Goal: Task Accomplishment & Management: Manage account settings

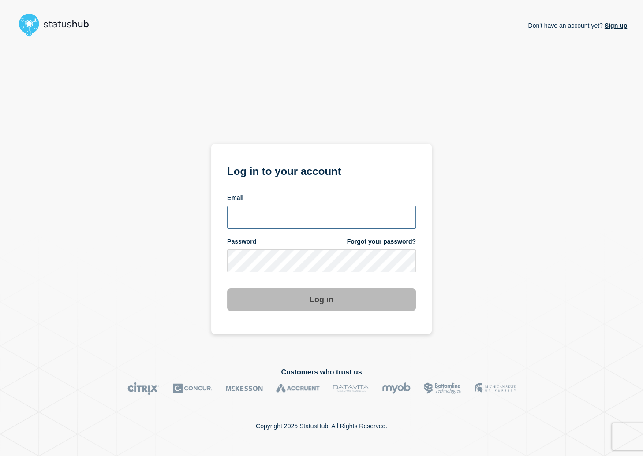
type input "adrian.pangilinan@kocho.co.uk"
click at [265, 290] on button "Log in" at bounding box center [321, 299] width 189 height 23
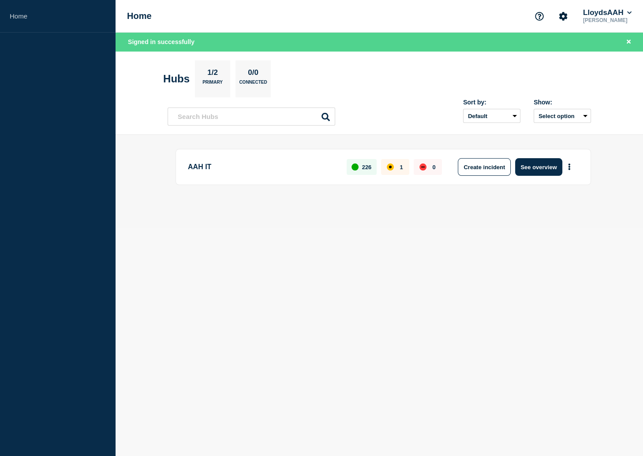
click at [611, 30] on div "Home LloydsAAH Adrian Pangilinan" at bounding box center [379, 16] width 527 height 33
click at [613, 10] on button "LloydsAAH" at bounding box center [607, 12] width 52 height 9
click at [600, 44] on button "Kocho" at bounding box center [601, 44] width 24 height 8
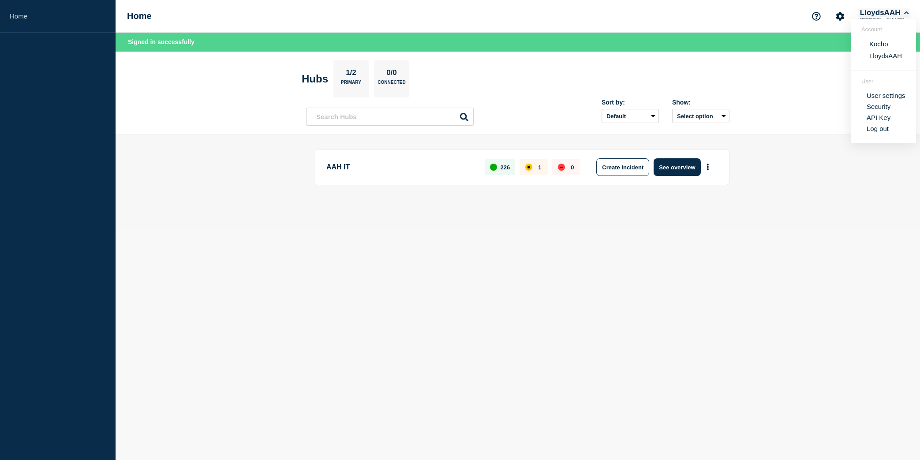
click at [642, 15] on button "LloydsAAH" at bounding box center [884, 12] width 52 height 9
click at [642, 13] on button "LloydsAAH" at bounding box center [884, 12] width 52 height 9
click at [642, 44] on button "Kocho" at bounding box center [878, 44] width 24 height 8
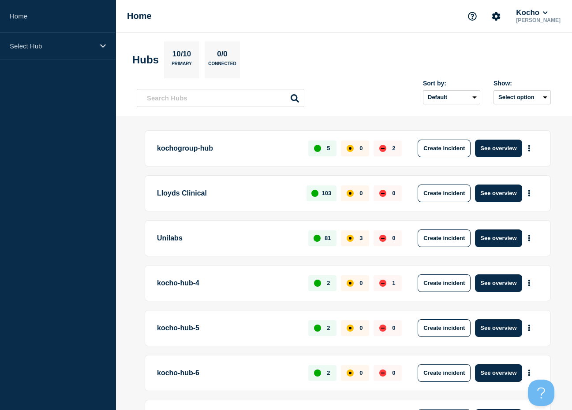
click at [81, 203] on aside "Home Select Hub" at bounding box center [58, 205] width 116 height 410
click at [556, 9] on div "Kocho" at bounding box center [538, 12] width 48 height 9
click at [547, 12] on icon at bounding box center [545, 12] width 5 height 5
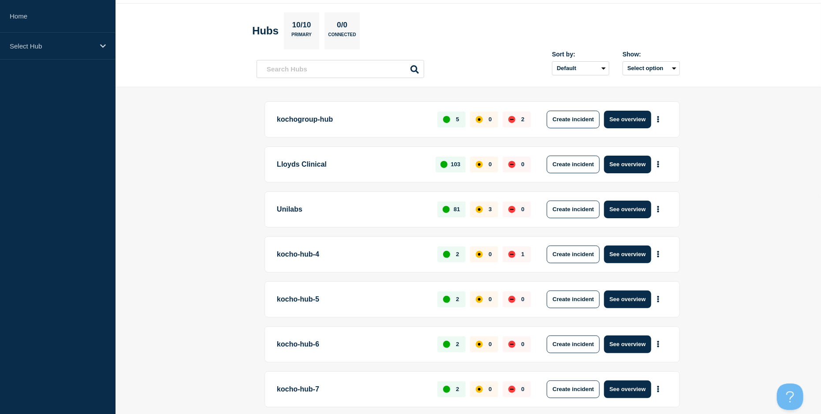
scroll to position [44, 0]
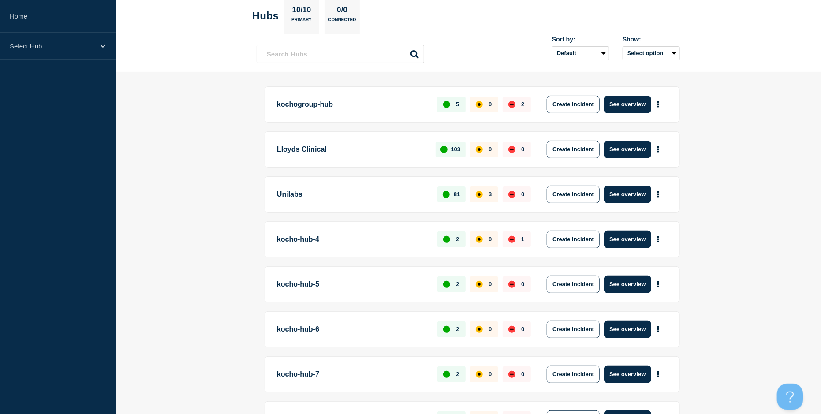
click at [381, 190] on p "Unilabs" at bounding box center [352, 195] width 150 height 18
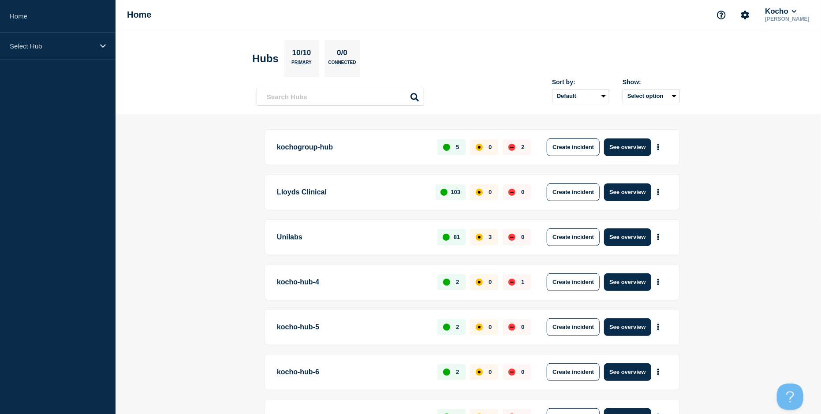
scroll to position [0, 0]
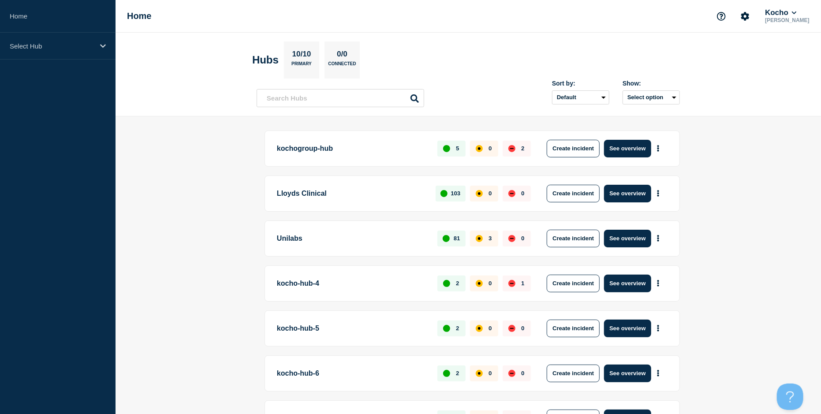
click at [292, 240] on p "Unilabs" at bounding box center [352, 239] width 150 height 18
click at [339, 195] on p "Lloyds Clinical" at bounding box center [351, 194] width 149 height 18
click at [101, 47] on icon at bounding box center [103, 46] width 6 height 7
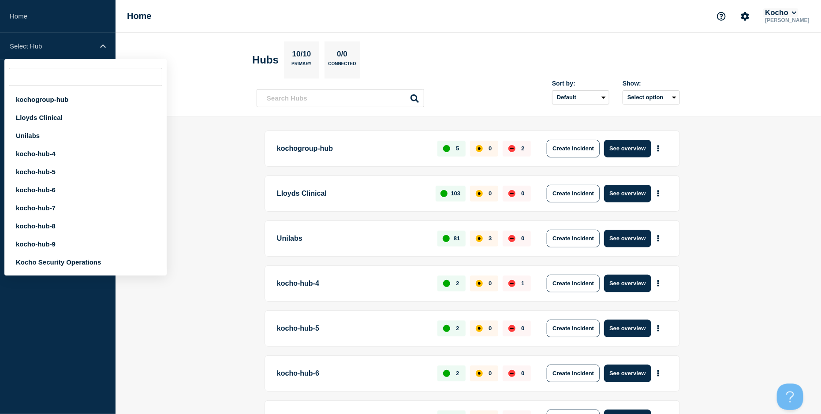
click at [798, 10] on button "Kocho" at bounding box center [780, 12] width 35 height 9
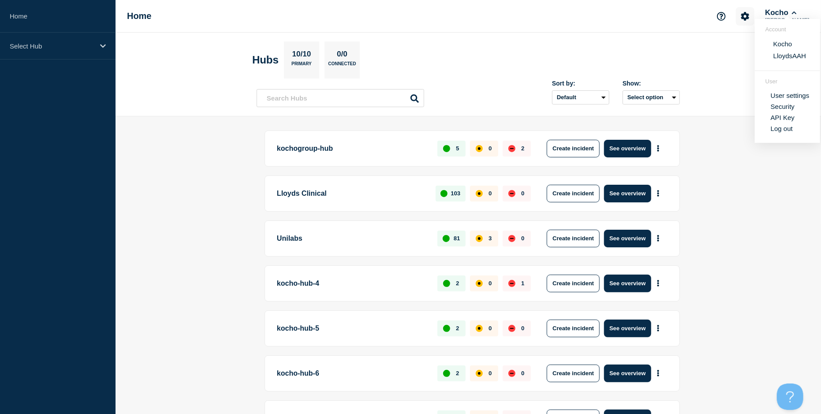
click at [741, 12] on icon "Account settings" at bounding box center [745, 16] width 9 height 9
click at [743, 52] on link "Team Members" at bounding box center [747, 51] width 45 height 7
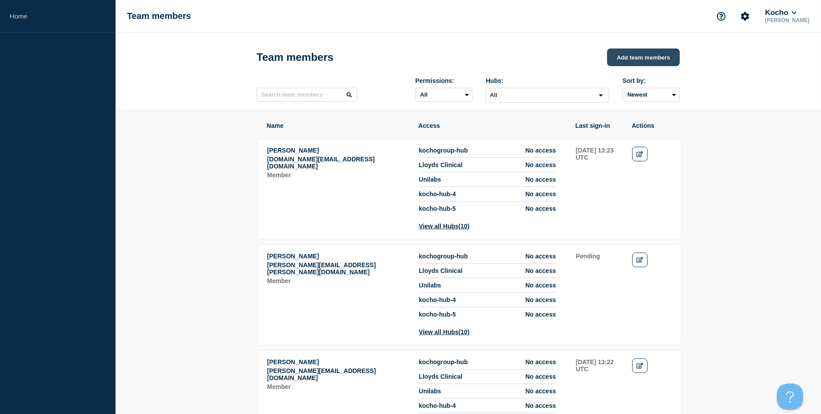
click at [647, 60] on button "Add team members" at bounding box center [643, 57] width 73 height 18
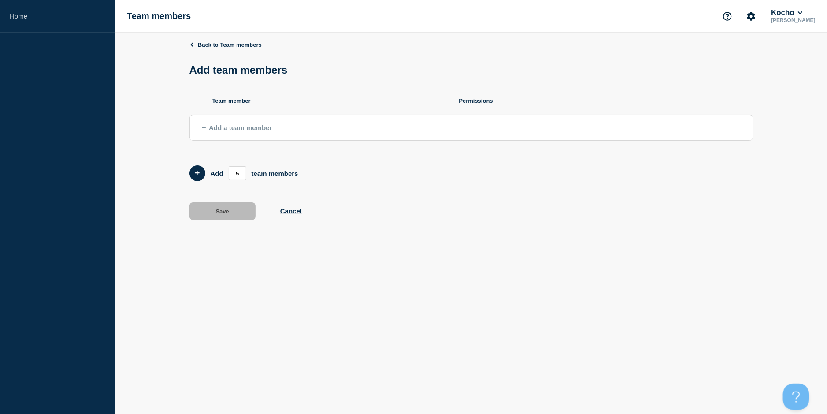
click at [291, 132] on button "Add a team member" at bounding box center [472, 128] width 564 height 26
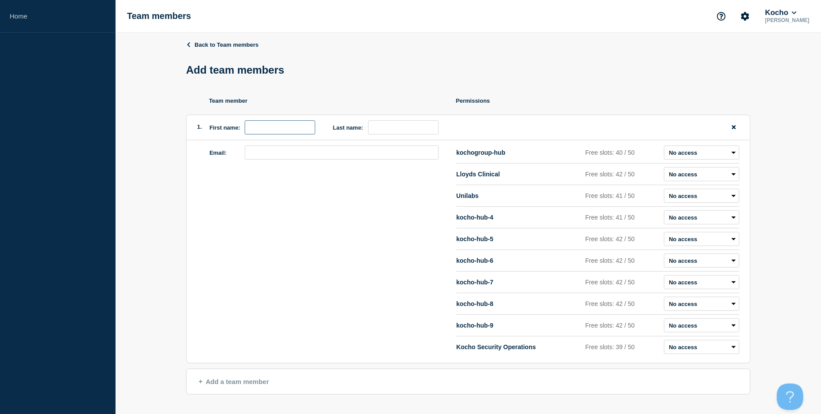
click at [282, 134] on input "first name" at bounding box center [280, 127] width 71 height 14
type input "da"
click at [188, 45] on icon at bounding box center [188, 44] width 3 height 5
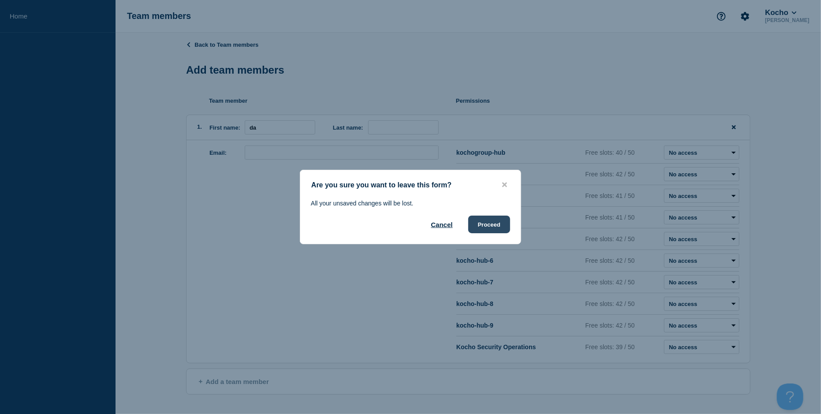
click at [480, 225] on button "Proceed" at bounding box center [489, 225] width 42 height 18
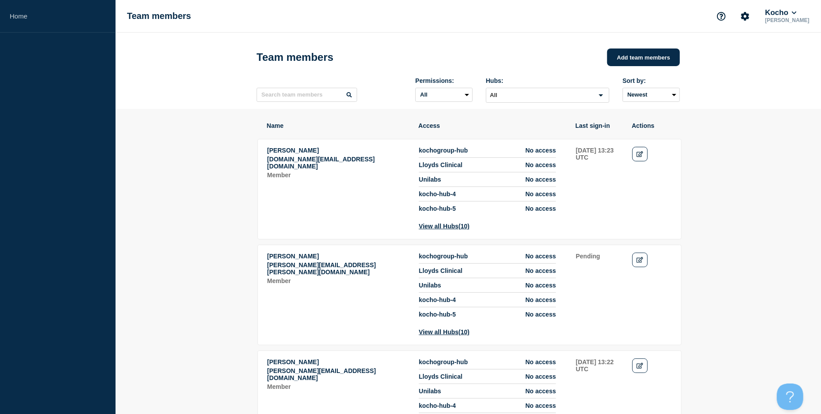
click at [787, 15] on button "Kocho" at bounding box center [780, 12] width 35 height 9
click at [786, 62] on section "Account Kocho LloydsAAH" at bounding box center [787, 45] width 65 height 52
click at [785, 57] on button "LloydsAAH" at bounding box center [790, 56] width 38 height 8
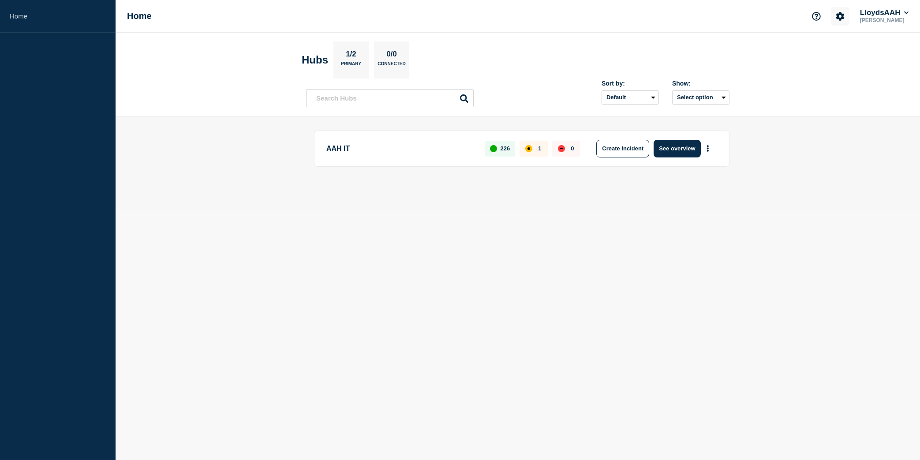
click at [836, 17] on icon "Account settings" at bounding box center [840, 16] width 8 height 8
click at [829, 52] on link "Team Members" at bounding box center [840, 51] width 45 height 7
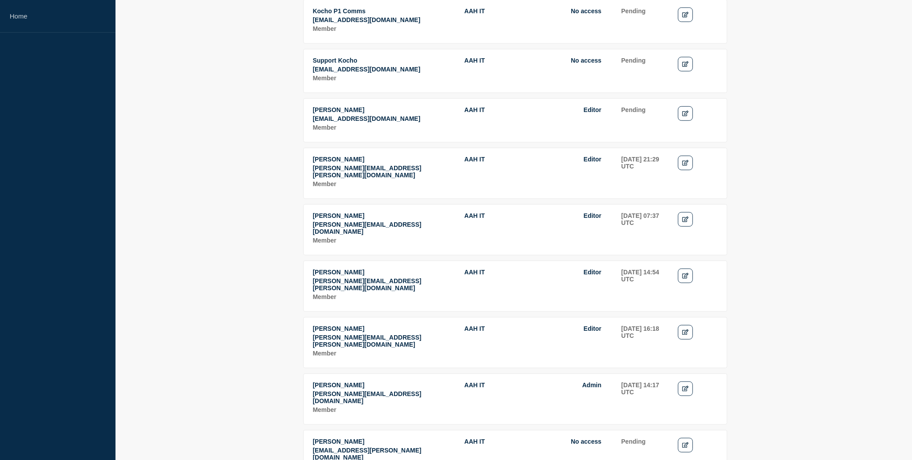
scroll to position [539, 0]
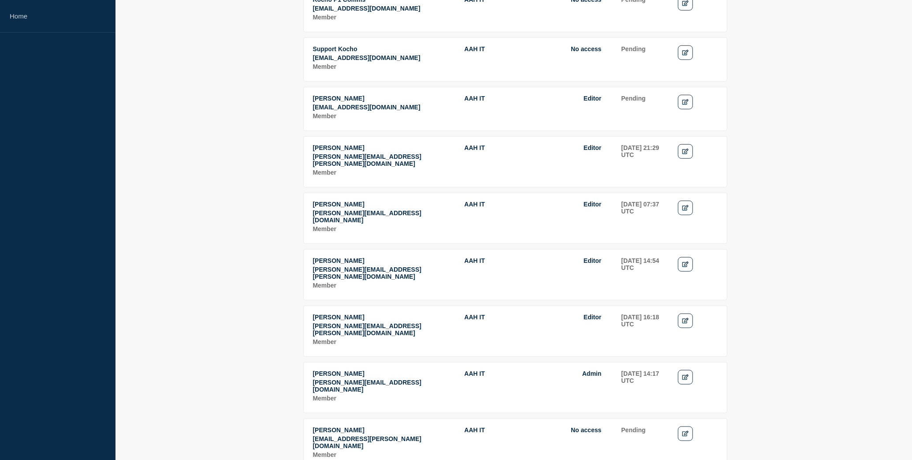
click at [364, 266] on p "danielle.smith@kocho.co.uk" at bounding box center [384, 273] width 142 height 14
click at [372, 266] on p "danielle.smith@kocho.co.uk" at bounding box center [384, 273] width 142 height 14
copy p "danielle.smith@kocho.co.uk"
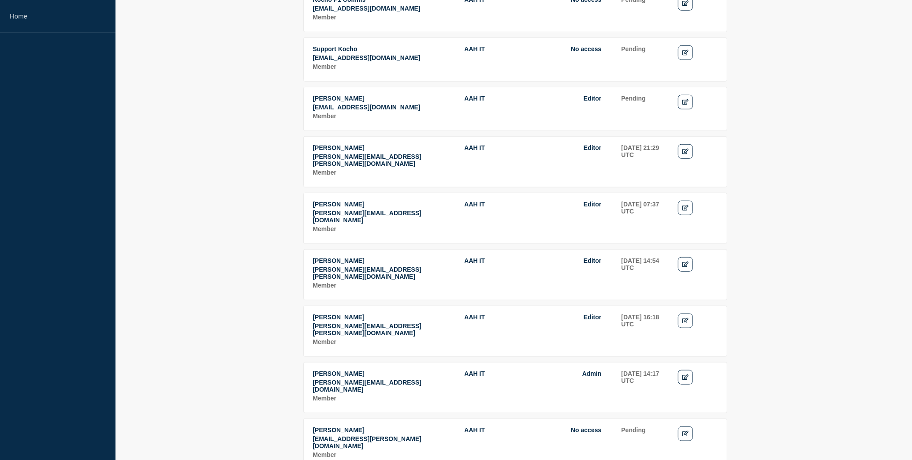
click at [254, 342] on section "Name Access Last sign-in Actions Paul Green paul.green@hallohealthcaregroup.com…" at bounding box center [514, 322] width 797 height 1504
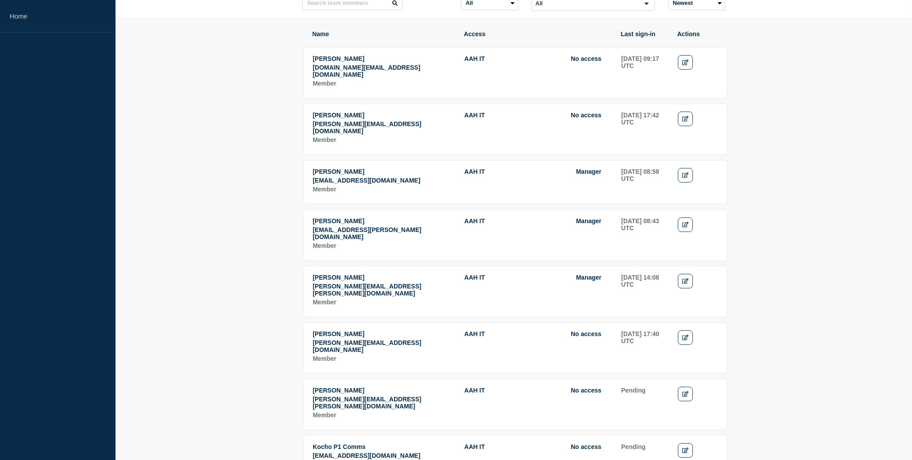
scroll to position [0, 0]
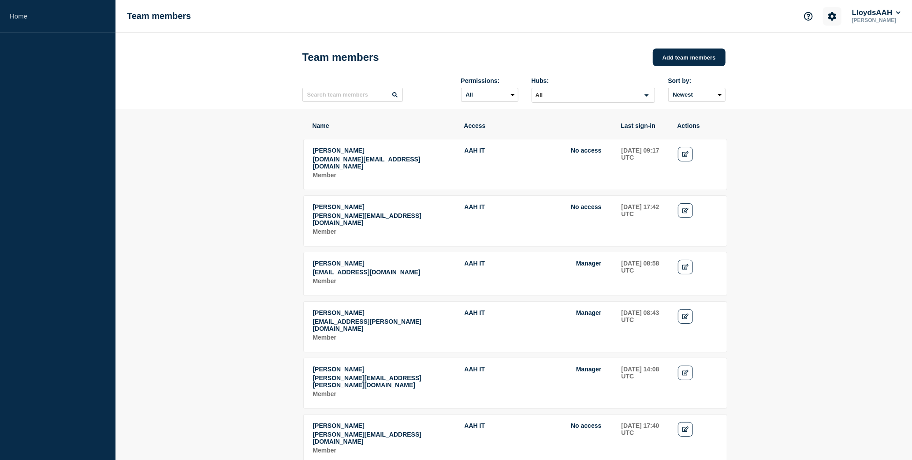
click at [828, 17] on icon "Account settings" at bounding box center [832, 16] width 8 height 8
click at [863, 13] on button "LloydsAAH" at bounding box center [876, 12] width 52 height 9
click at [873, 44] on button "Kocho" at bounding box center [871, 44] width 24 height 8
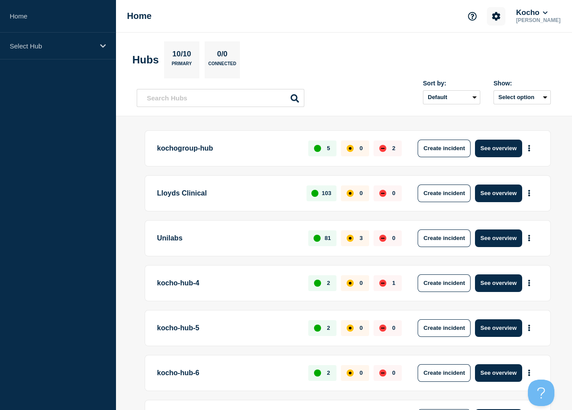
click at [496, 15] on icon "Account settings" at bounding box center [496, 16] width 8 height 8
click at [484, 52] on link "Team Members" at bounding box center [497, 51] width 45 height 7
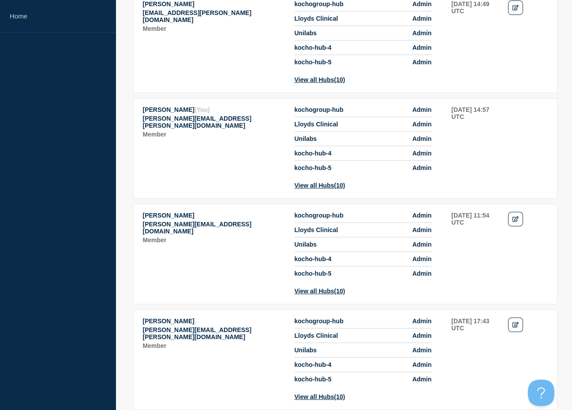
scroll to position [794, 0]
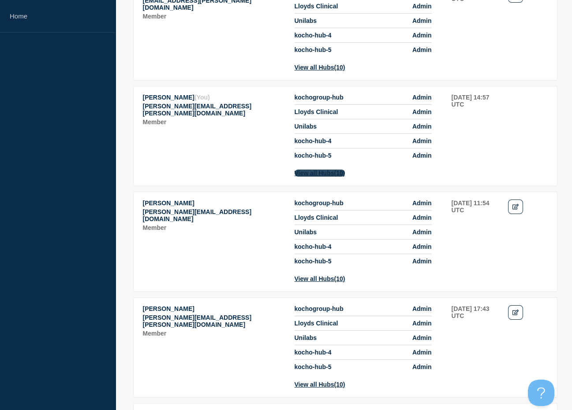
click at [345, 177] on span "(10)" at bounding box center [339, 173] width 11 height 7
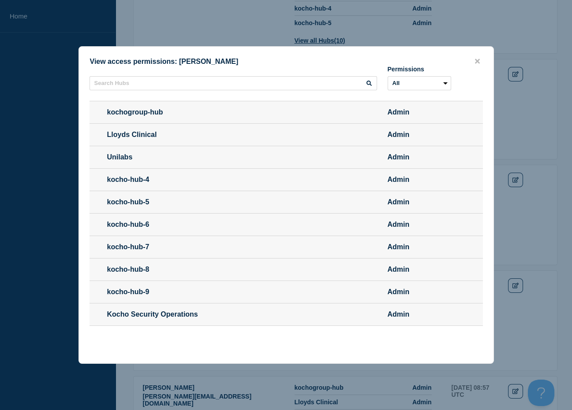
scroll to position [926, 0]
click at [551, 133] on div at bounding box center [286, 205] width 572 height 410
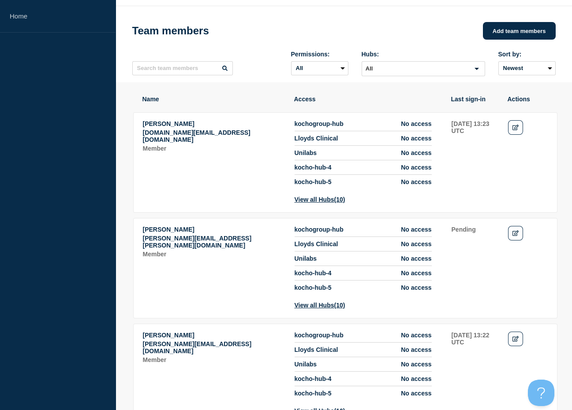
scroll to position [0, 0]
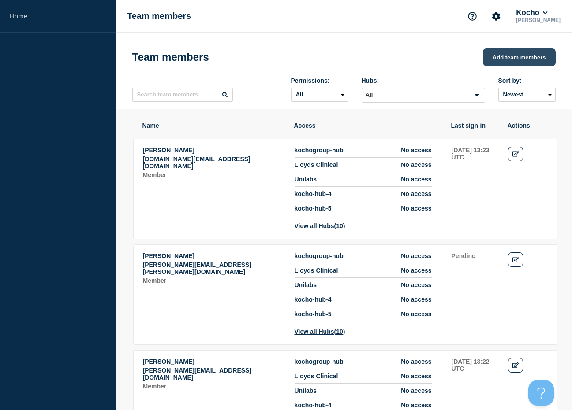
click at [517, 57] on button "Add team members" at bounding box center [519, 57] width 73 height 18
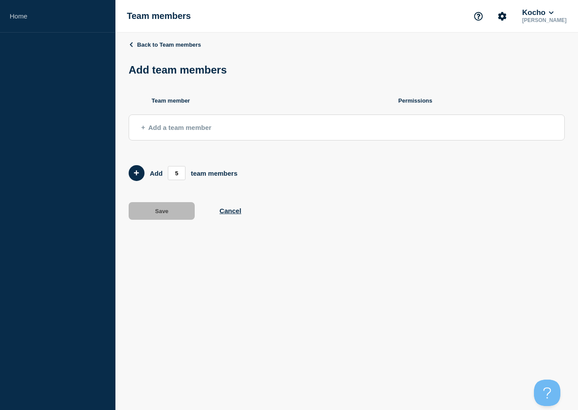
click at [221, 127] on button "Add a team member" at bounding box center [347, 128] width 436 height 26
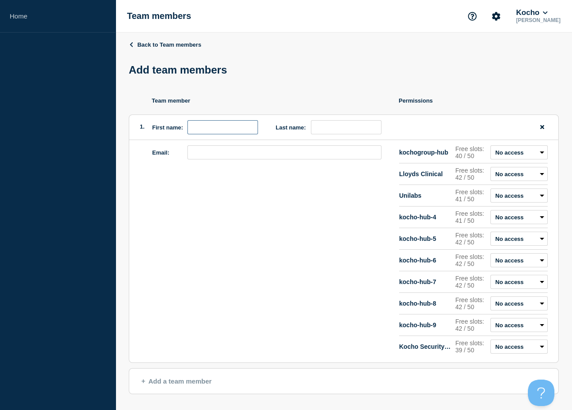
click at [220, 130] on input "first name" at bounding box center [222, 127] width 71 height 14
click at [212, 157] on input "email" at bounding box center [284, 152] width 194 height 14
click at [224, 132] on input "first name" at bounding box center [222, 127] width 71 height 14
type input "[PERSON_NAME]"
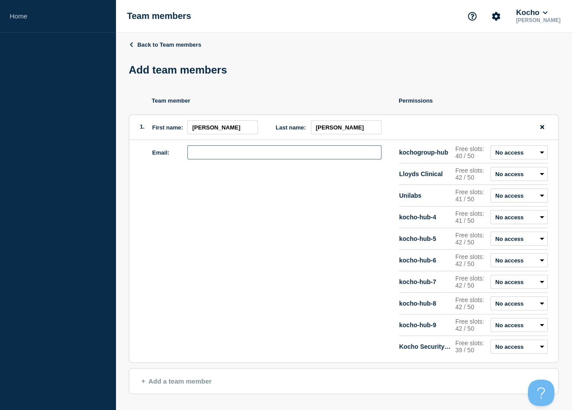
click at [225, 156] on input "email" at bounding box center [284, 152] width 194 height 14
type input "[PERSON_NAME][EMAIL_ADDRESS][PERSON_NAME][DOMAIN_NAME]"
click at [277, 194] on div "Email: [PERSON_NAME][EMAIL_ADDRESS][PERSON_NAME][DOMAIN_NAME]" at bounding box center [275, 251] width 247 height 212
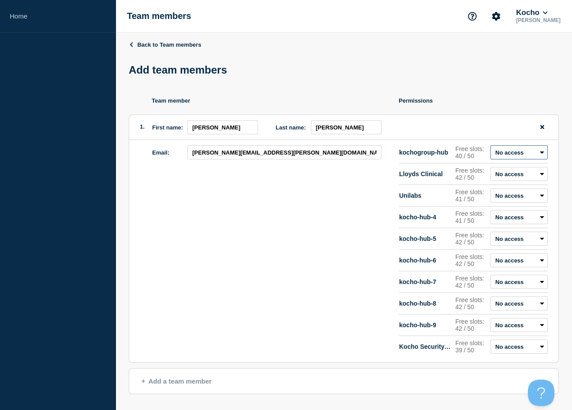
click at [525, 158] on select "Admin Manager Editor No access" at bounding box center [518, 152] width 57 height 14
select select "1"
click at [490, 149] on select "Admin Manager Editor No access" at bounding box center [518, 152] width 57 height 14
click at [516, 175] on select "Admin Manager Editor No access" at bounding box center [518, 174] width 57 height 14
select select "1"
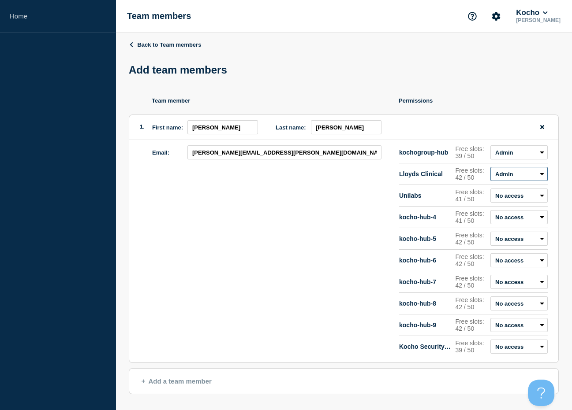
click at [490, 171] on select "Admin Manager Editor No access" at bounding box center [518, 174] width 57 height 14
click at [507, 198] on select "Admin Manager Editor No access" at bounding box center [518, 196] width 57 height 14
select select "1"
click at [490, 192] on select "Admin Manager Editor No access" at bounding box center [518, 196] width 57 height 14
click at [500, 224] on div "kocho-hub-4 Free slots: 41 / 50 Admin Manager Editor No access" at bounding box center [473, 217] width 149 height 14
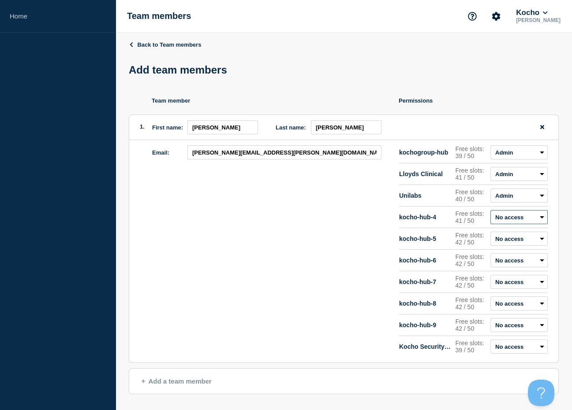
click at [503, 224] on select "Admin Manager Editor No access" at bounding box center [518, 217] width 57 height 14
select select "1"
click at [490, 214] on select "Admin Manager Editor No access" at bounding box center [518, 217] width 57 height 14
click at [500, 244] on select "Admin Manager Editor No access" at bounding box center [518, 239] width 57 height 14
select select "1"
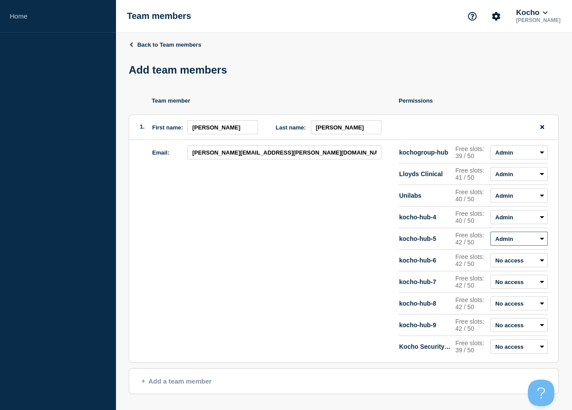
click at [490, 236] on select "Admin Manager Editor No access" at bounding box center [518, 239] width 57 height 14
drag, startPoint x: 499, startPoint y: 266, endPoint x: 500, endPoint y: 272, distance: 5.4
click at [499, 266] on select "Admin Manager Editor No access" at bounding box center [518, 260] width 57 height 14
select select "1"
click at [490, 258] on select "Admin Manager Editor No access" at bounding box center [518, 260] width 57 height 14
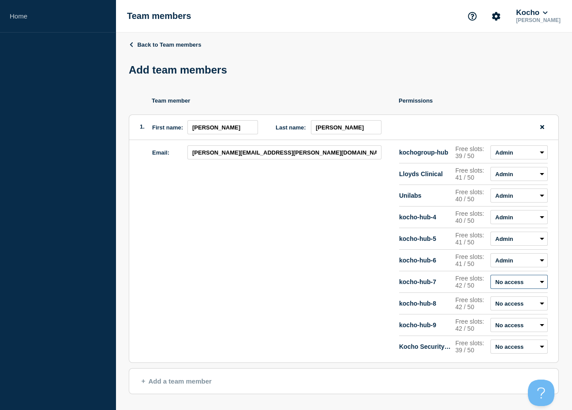
click at [497, 289] on select "Admin Manager Editor No access" at bounding box center [518, 282] width 57 height 14
select select "1"
click at [490, 280] on select "Admin Manager Editor No access" at bounding box center [518, 282] width 57 height 14
click at [496, 311] on select "Admin Manager Editor No access" at bounding box center [518, 304] width 57 height 14
select select "1"
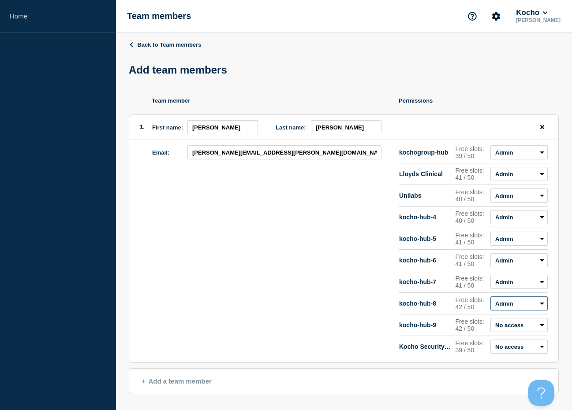
click at [490, 302] on select "Admin Manager Editor No access" at bounding box center [518, 304] width 57 height 14
click at [498, 332] on select "Admin Manager Editor No access" at bounding box center [518, 325] width 57 height 14
select select "1"
click at [490, 324] on select "Admin Manager Editor No access" at bounding box center [518, 325] width 57 height 14
click at [499, 353] on select "Admin Manager Editor No access" at bounding box center [518, 347] width 57 height 14
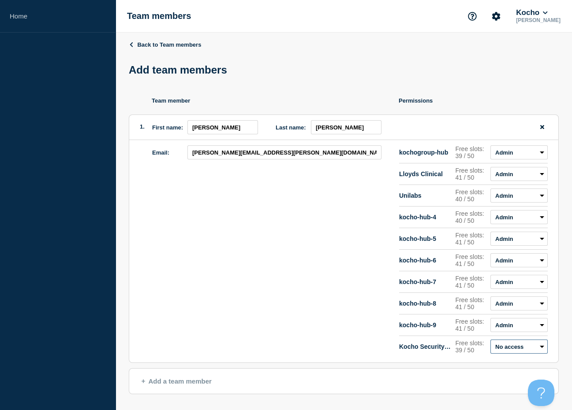
select select "1"
click at [490, 346] on select "Admin Manager Editor No access" at bounding box center [518, 347] width 57 height 14
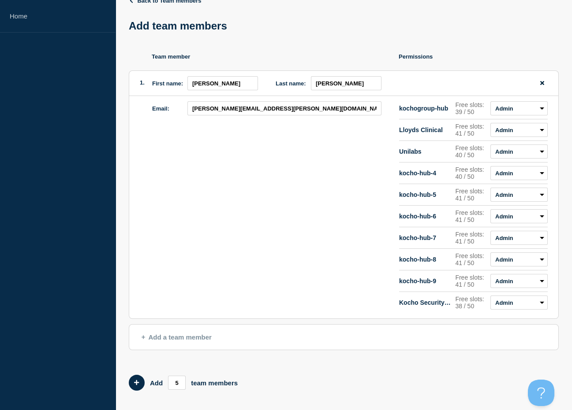
click at [213, 264] on div "Email: [PERSON_NAME][EMAIL_ADDRESS][PERSON_NAME][DOMAIN_NAME]" at bounding box center [275, 207] width 247 height 212
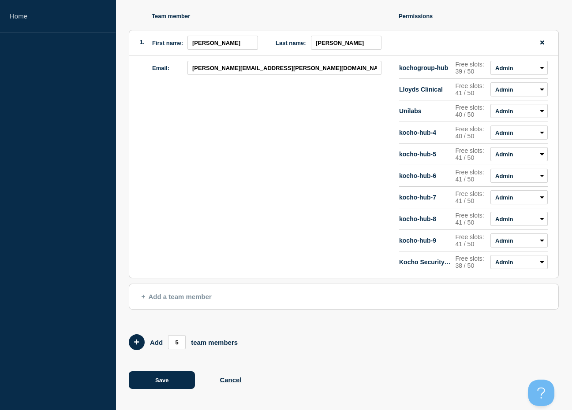
scroll to position [91, 0]
click at [164, 378] on button "Save" at bounding box center [162, 381] width 66 height 18
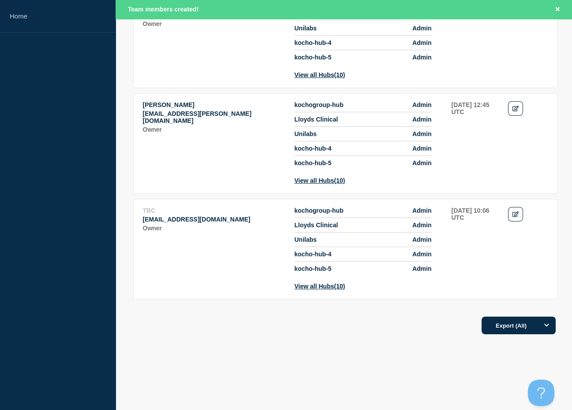
scroll to position [1572, 0]
